Goal: Check status

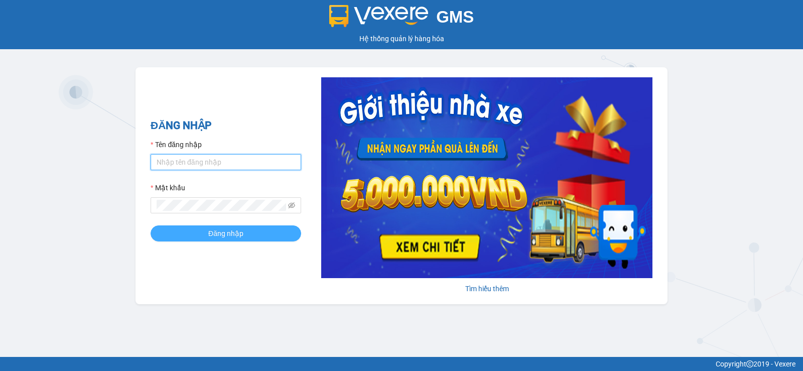
type input "tuanpr.tralanvien"
click at [218, 231] on span "Đăng nhập" at bounding box center [225, 233] width 35 height 11
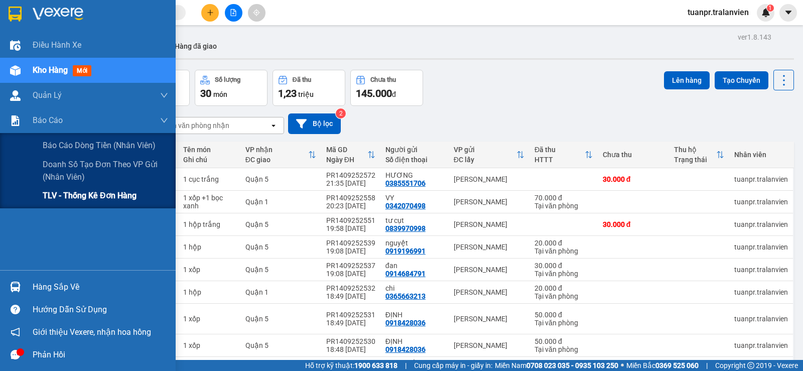
click at [62, 196] on span "TLV - Thống kê đơn hàng" at bounding box center [90, 195] width 94 height 13
